Goal: Information Seeking & Learning: Learn about a topic

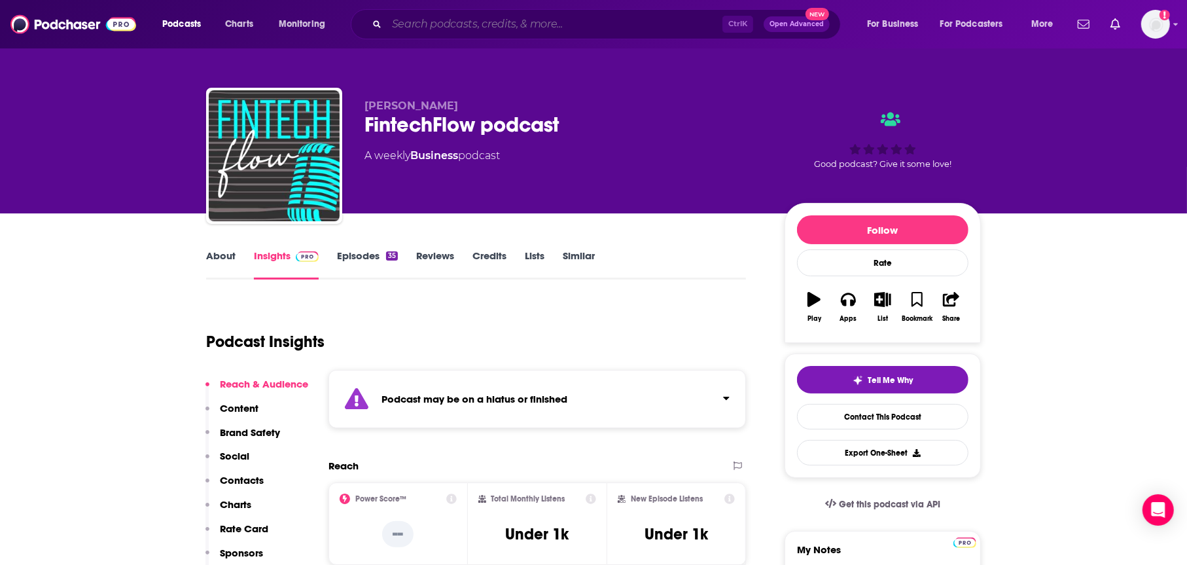
click at [633, 26] on input "Search podcasts, credits, & more..." at bounding box center [555, 24] width 336 height 21
paste input "[DOMAIN_NAME] Podcast"
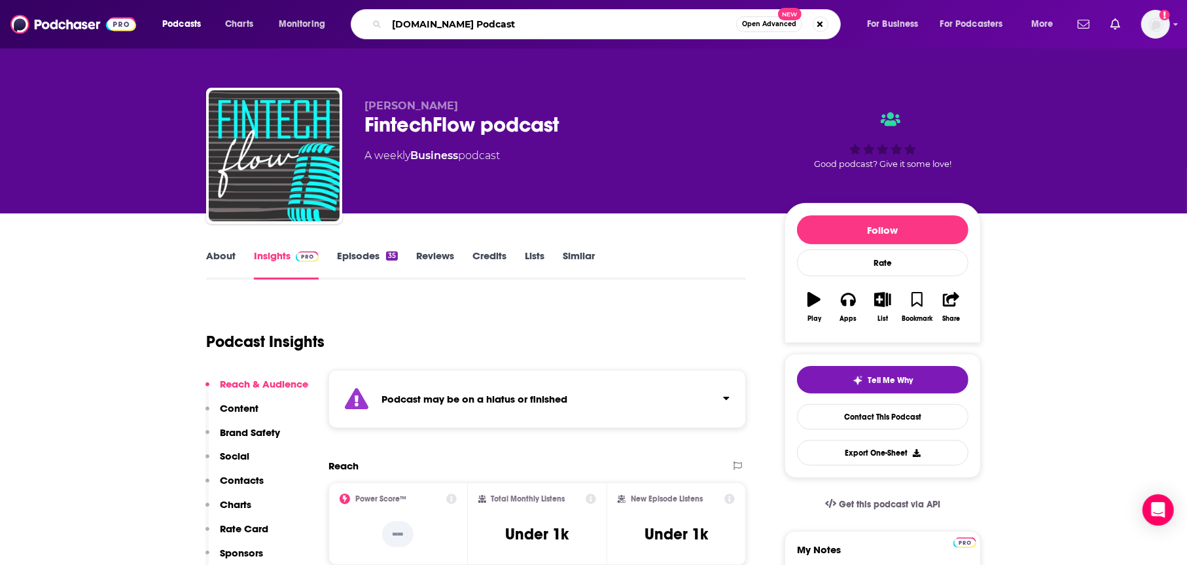
type input "[DOMAIN_NAME] Podcast"
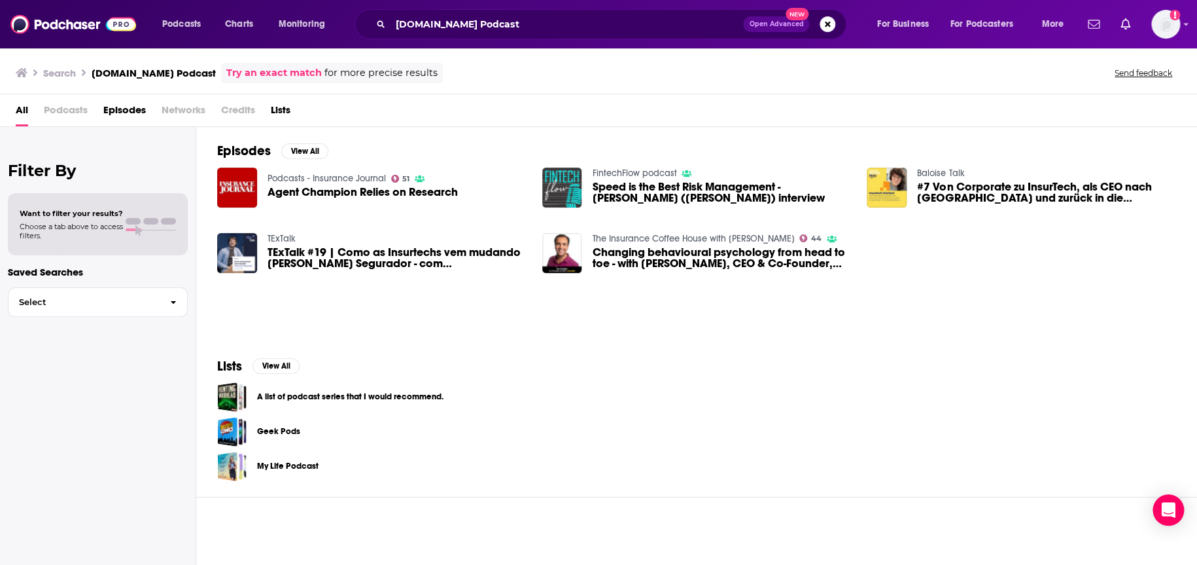
click at [62, 117] on span "Podcasts" at bounding box center [66, 112] width 44 height 27
click at [268, 362] on button "View All" at bounding box center [276, 366] width 47 height 16
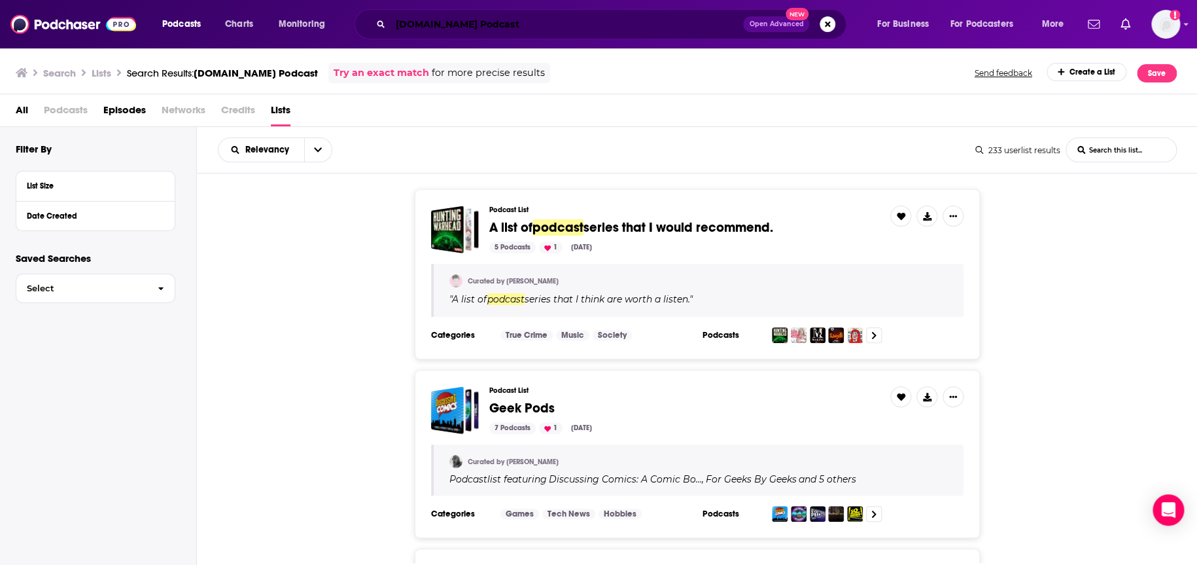
click at [463, 27] on input "[DOMAIN_NAME] Podcast" at bounding box center [567, 24] width 353 height 21
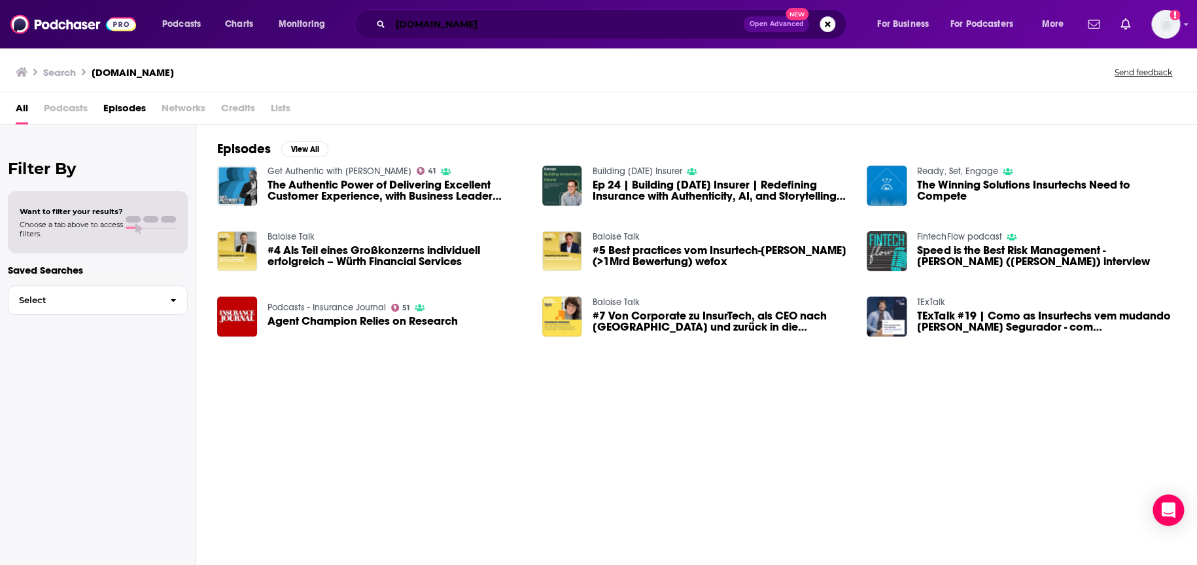
click at [445, 14] on input "[DOMAIN_NAME]" at bounding box center [567, 24] width 353 height 21
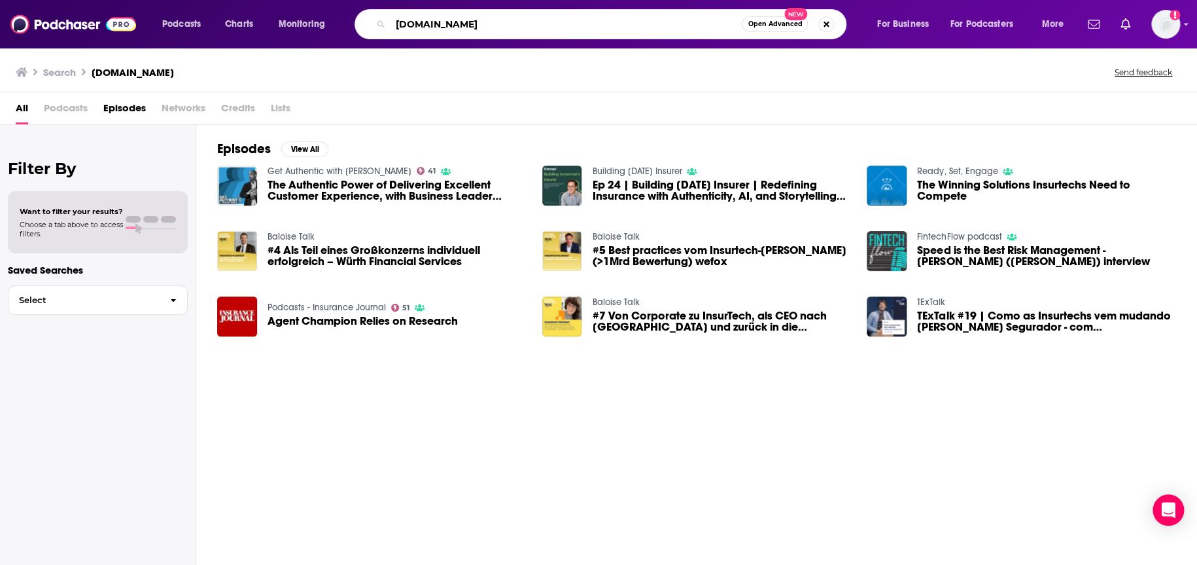
click at [445, 14] on input "[DOMAIN_NAME]" at bounding box center [566, 24] width 351 height 21
paste input "Building [DATE] Insurer"
type input "Building [DATE] Insurer"
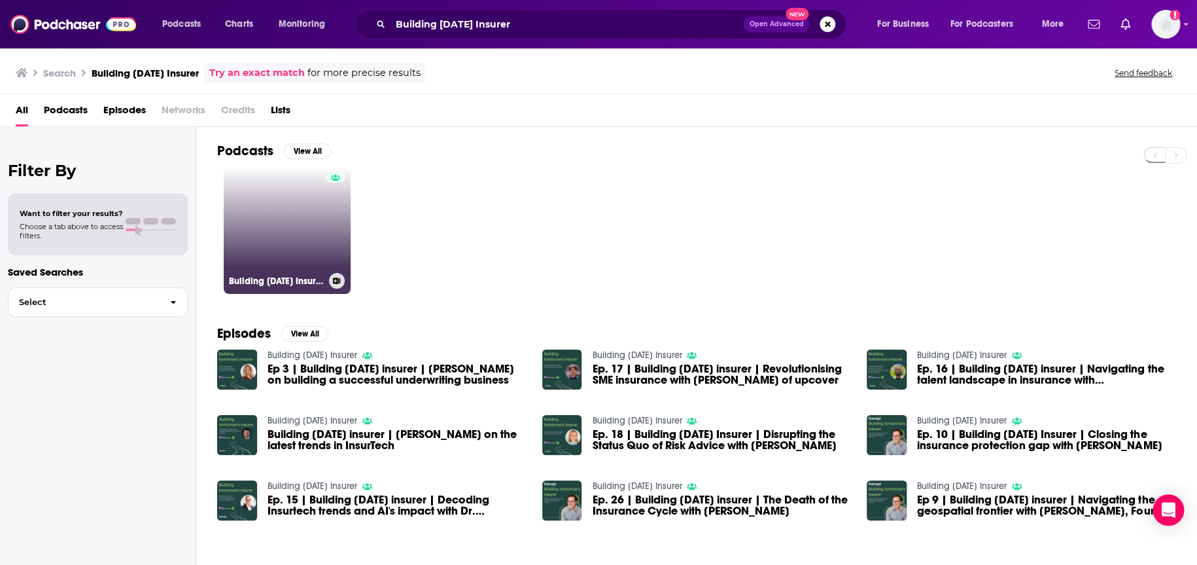
click at [251, 261] on link "Building [DATE] Insurer" at bounding box center [287, 230] width 127 height 127
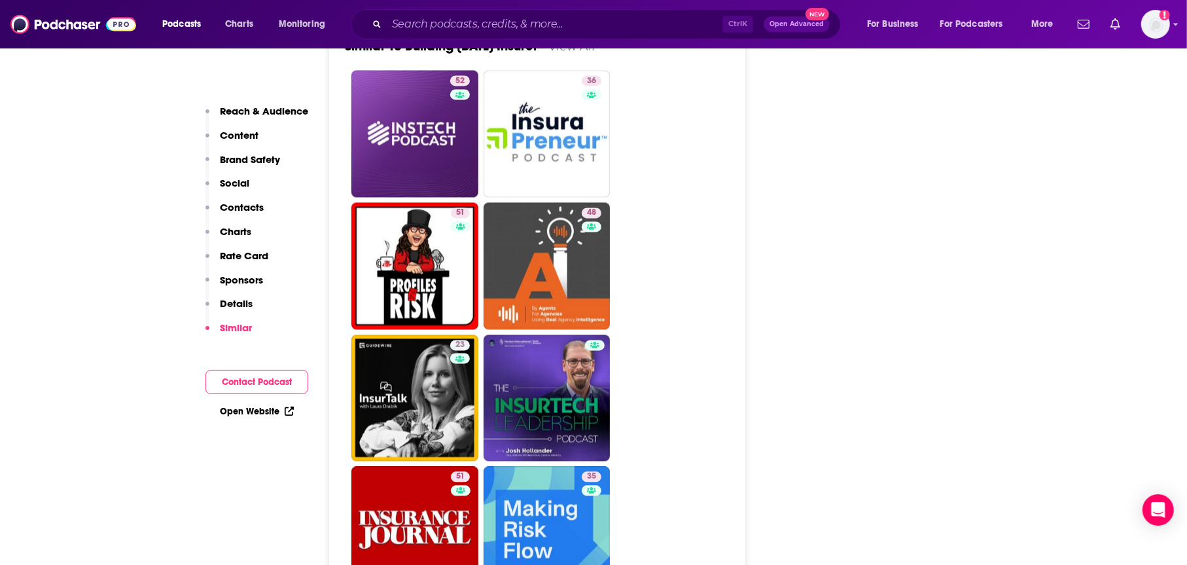
scroll to position [2159, 0]
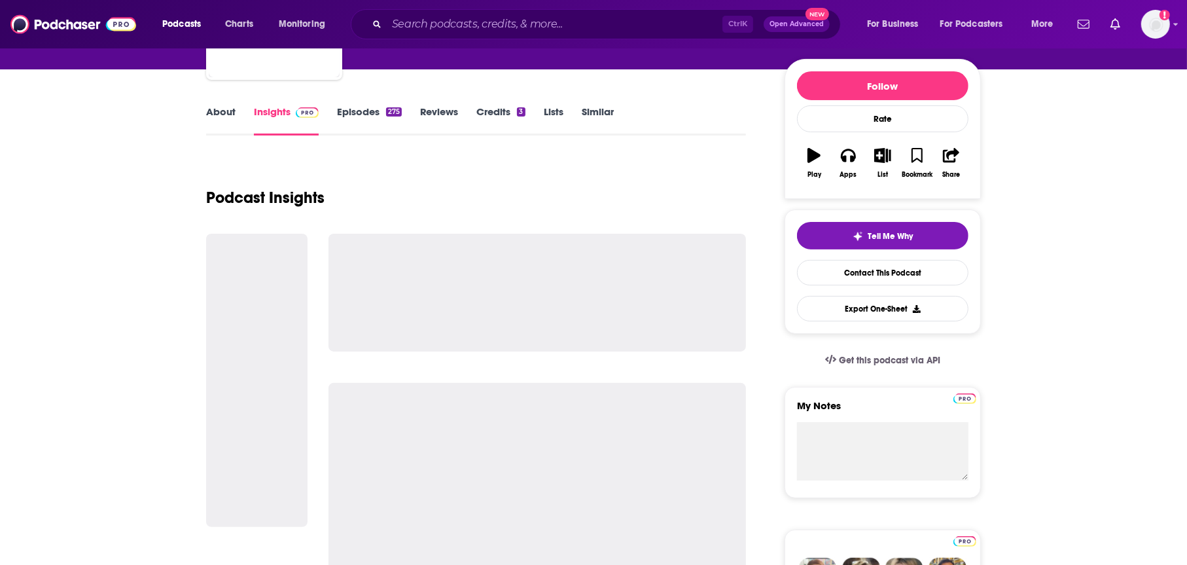
click at [223, 111] on link "About" at bounding box center [220, 120] width 29 height 30
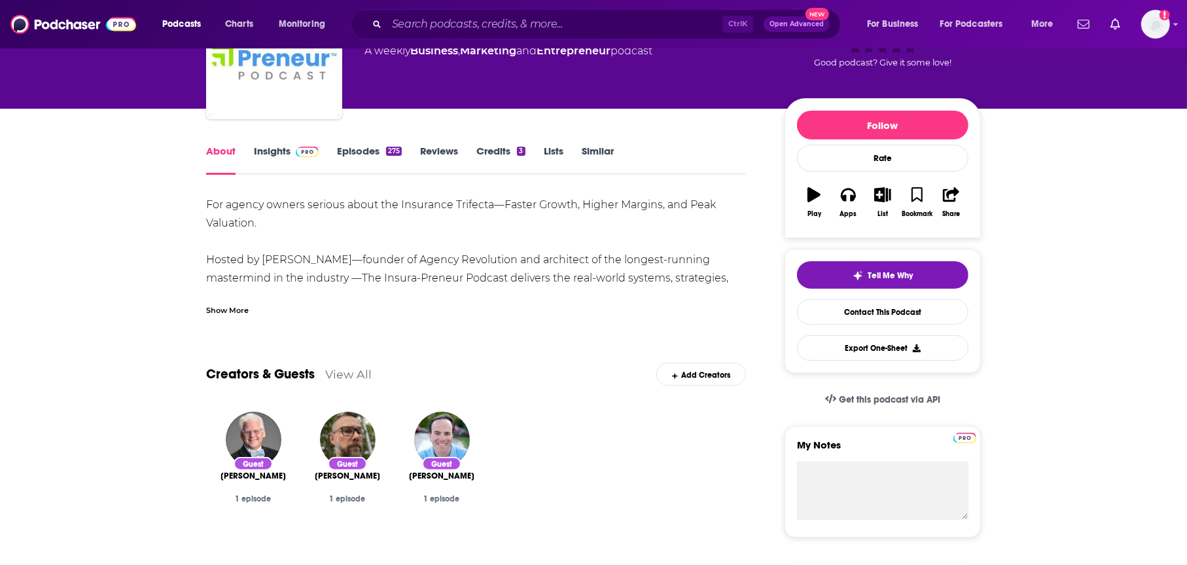
scroll to position [196, 0]
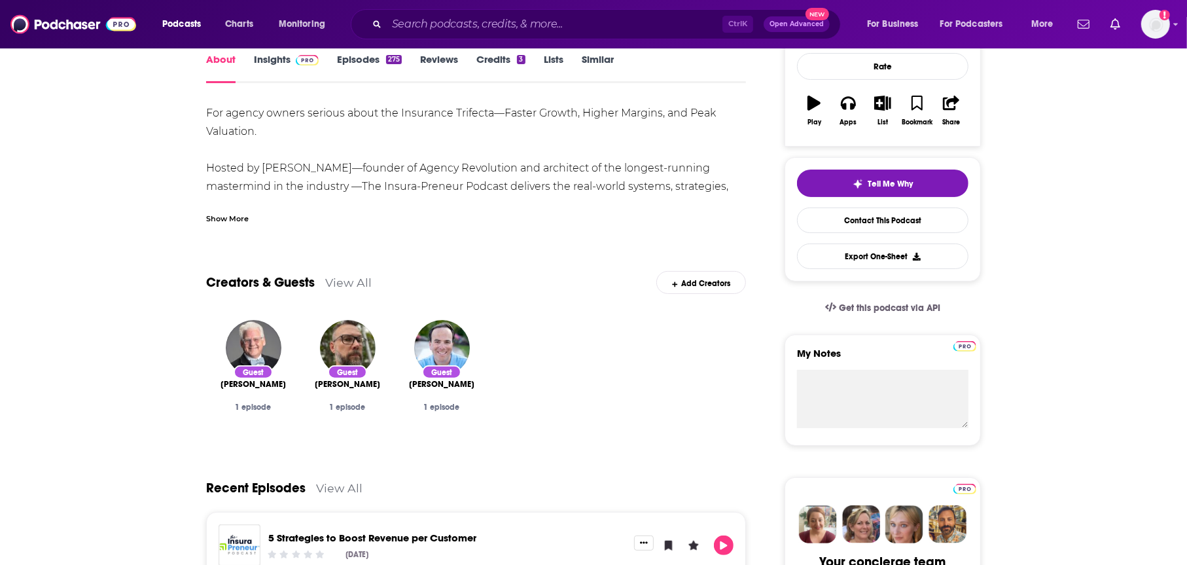
click at [270, 44] on div "Podcasts Charts Monitoring Ctrl K Open Advanced New For Business For Podcasters…" at bounding box center [593, 24] width 1187 height 48
click at [268, 62] on link "Insights" at bounding box center [286, 68] width 65 height 30
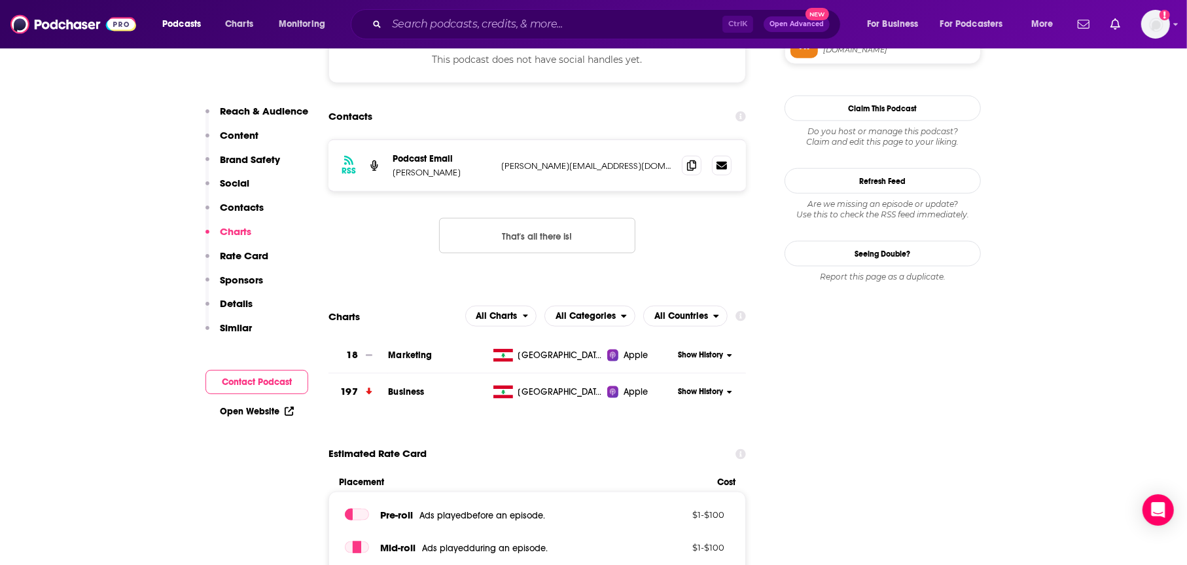
scroll to position [1178, 0]
